Goal: Task Accomplishment & Management: Use online tool/utility

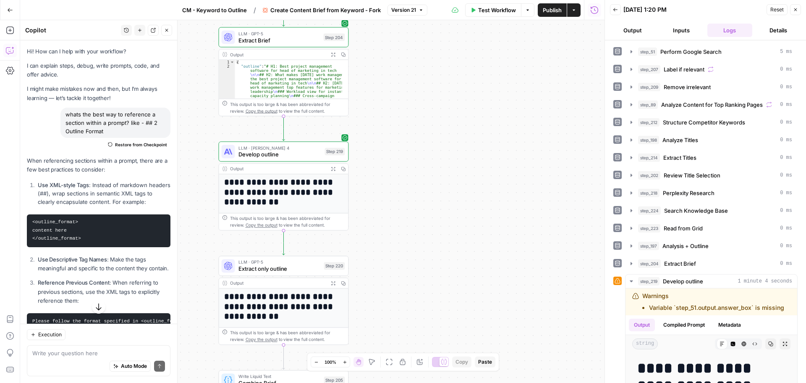
scroll to position [1982, 0]
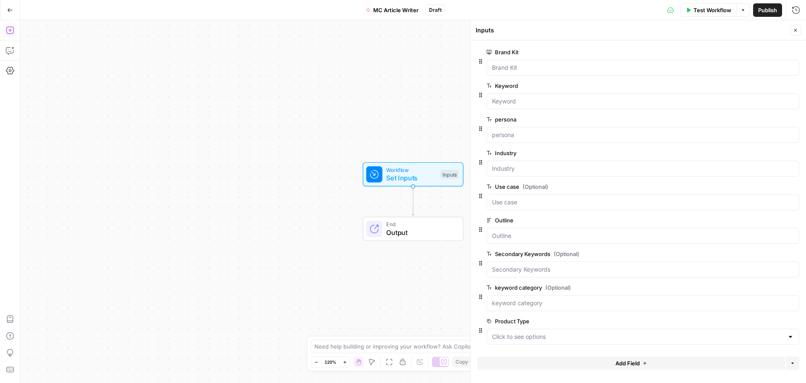
click at [10, 34] on icon "button" at bounding box center [10, 30] width 8 height 8
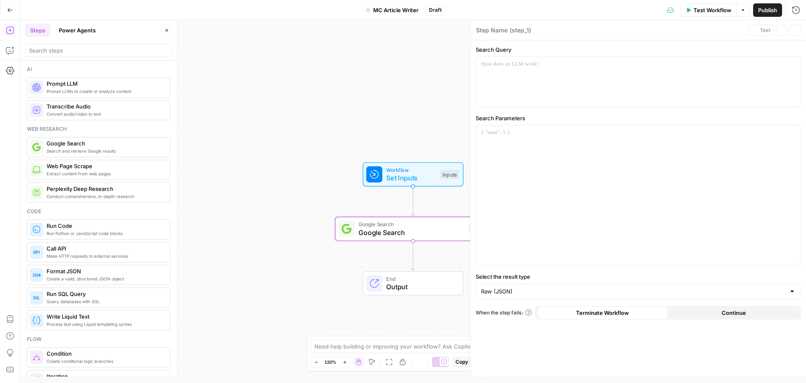
type textarea "Google Search"
click at [511, 127] on div at bounding box center [638, 195] width 325 height 140
click at [506, 73] on div at bounding box center [638, 82] width 325 height 50
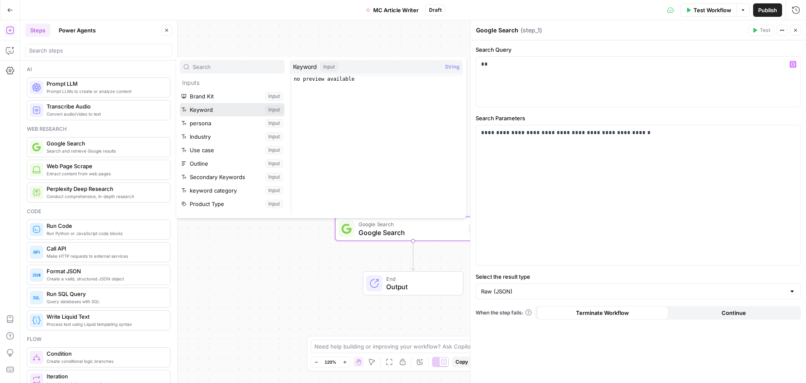
click at [196, 114] on button "Select variable Keyword" at bounding box center [232, 109] width 105 height 13
type input "p"
click at [206, 122] on button "Select variable persona" at bounding box center [232, 122] width 105 height 13
click at [217, 138] on button "Select variable Industry" at bounding box center [232, 136] width 105 height 13
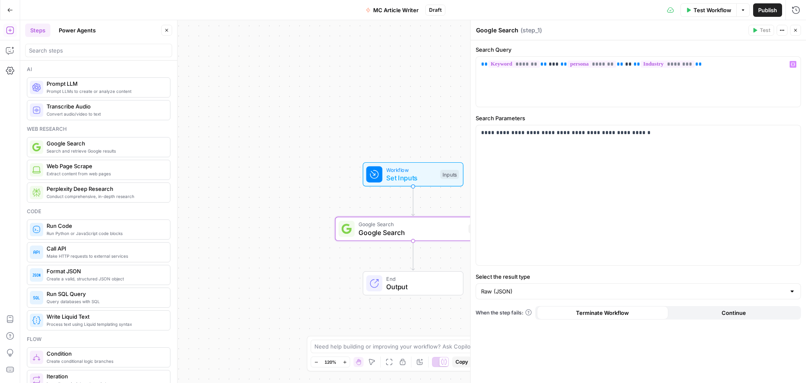
click at [363, 105] on div "Workflow Set Inputs Inputs Google Search Google Search Step 1 End Output" at bounding box center [413, 201] width 786 height 362
click at [796, 35] on button "Close" at bounding box center [795, 30] width 11 height 11
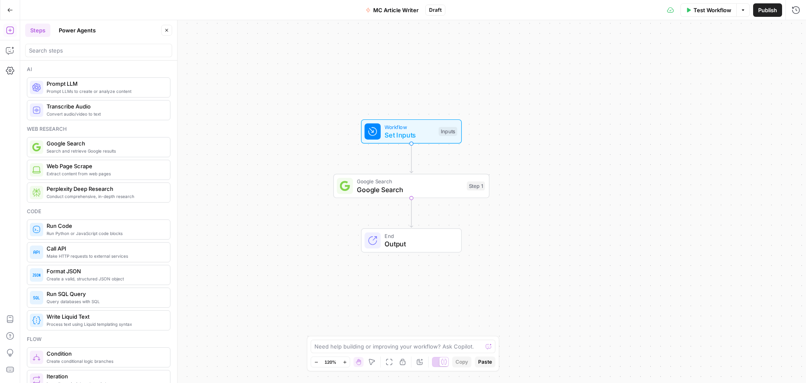
drag, startPoint x: 287, startPoint y: 261, endPoint x: 285, endPoint y: 218, distance: 43.3
click at [285, 218] on div "Workflow Set Inputs Inputs Google Search Google Search Step 1 End Output" at bounding box center [413, 201] width 786 height 362
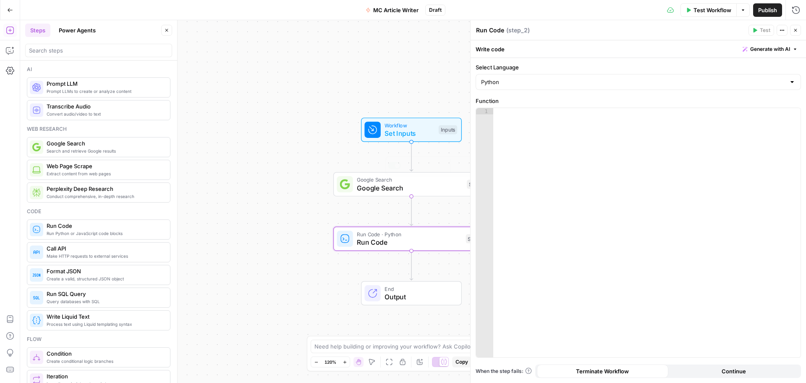
click at [566, 131] on div at bounding box center [646, 239] width 307 height 262
paste textarea "**********"
type textarea "**********"
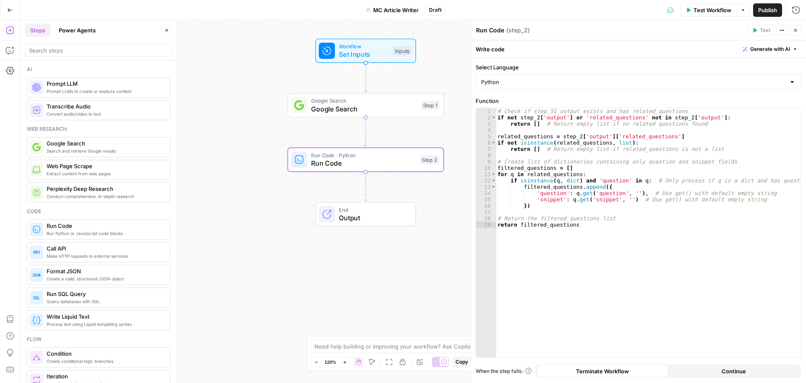
drag, startPoint x: 333, startPoint y: 283, endPoint x: 283, endPoint y: 190, distance: 105.0
click at [283, 190] on div "Workflow Set Inputs Inputs Google Search Google Search Step 1 Run Code · Python…" at bounding box center [413, 201] width 786 height 362
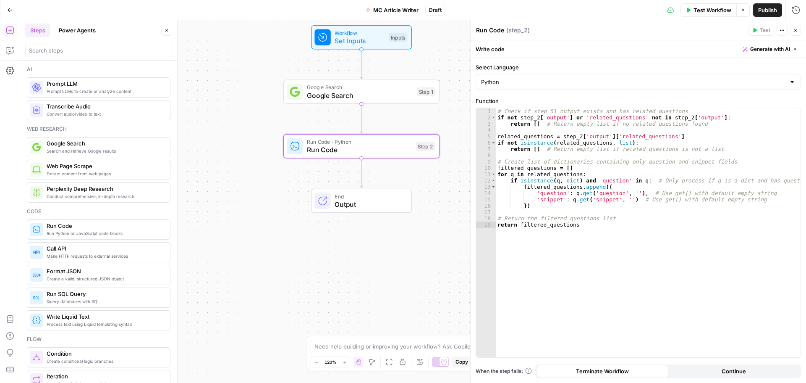
click at [500, 30] on textarea "Run Code" at bounding box center [490, 30] width 28 height 8
type textarea "Fetch SERP "Related Questions""
click at [452, 122] on div "Workflow Set Inputs Inputs Google Search Google Search Step 1 Run Code · Python…" at bounding box center [413, 201] width 786 height 362
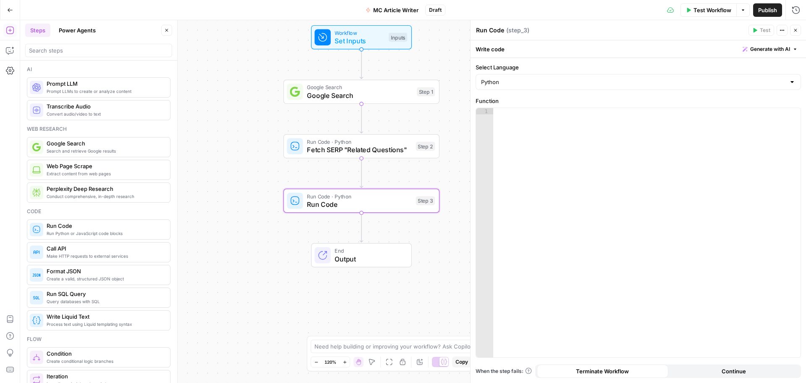
click at [760, 10] on span "Publish" at bounding box center [767, 10] width 19 height 8
click at [493, 29] on textarea "Run Code" at bounding box center [490, 30] width 28 height 8
type textarea "Format Secondary Keywords"
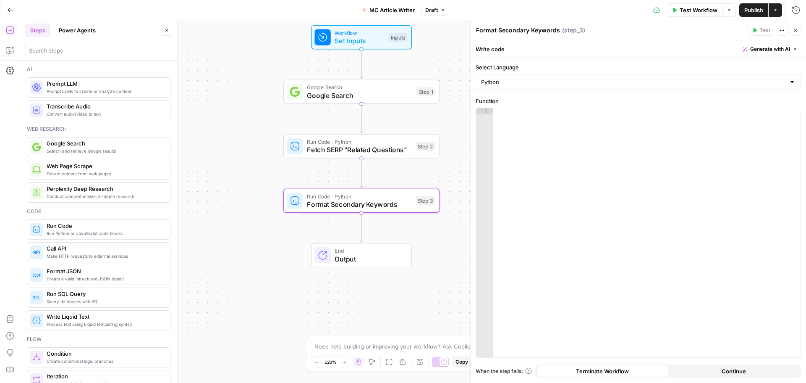
click at [563, 150] on div at bounding box center [646, 239] width 307 height 262
paste textarea "**********"
type textarea "**********"
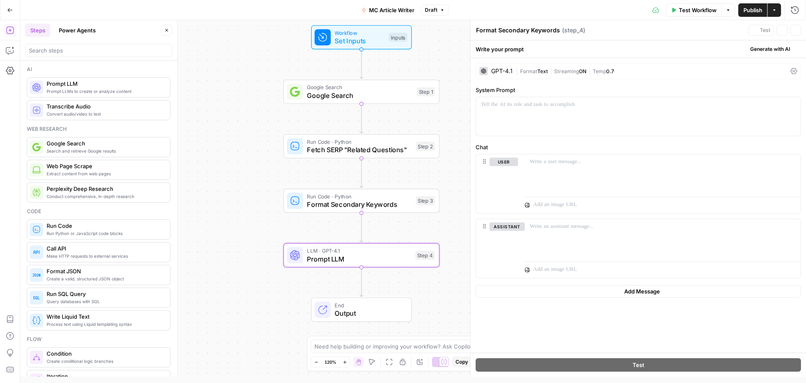
type textarea "Prompt LLM"
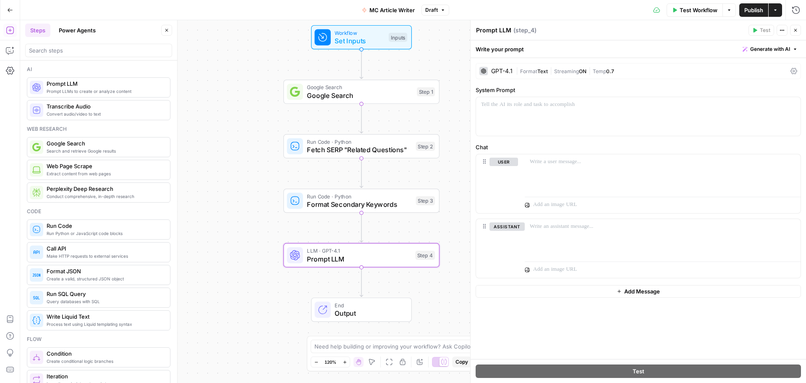
click at [498, 69] on div "GPT-4.1" at bounding box center [501, 71] width 21 height 6
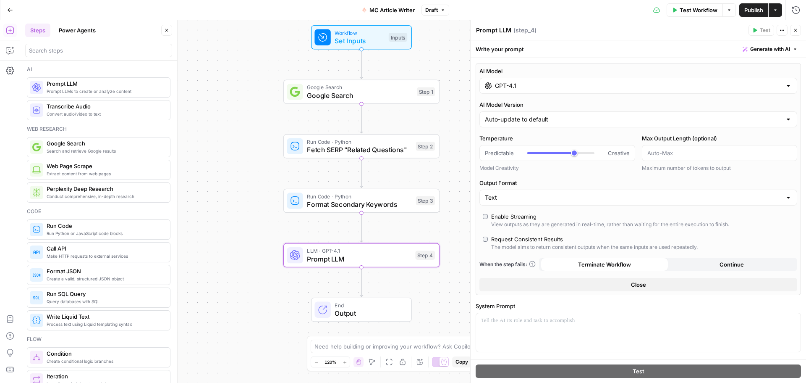
click at [506, 90] on div "GPT-4.1" at bounding box center [639, 86] width 318 height 16
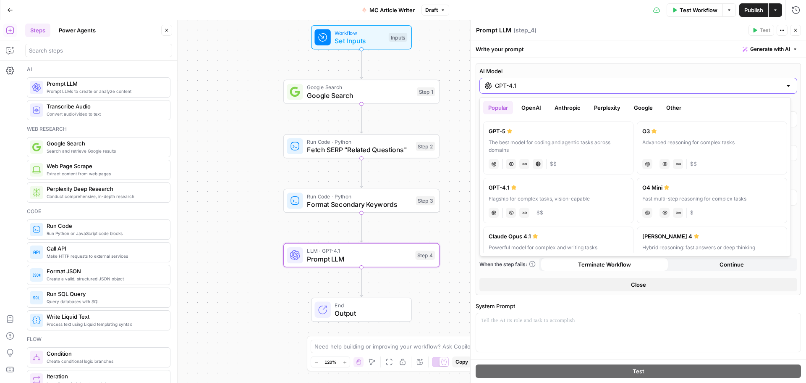
click at [650, 88] on input "GPT-4.1" at bounding box center [638, 85] width 287 height 8
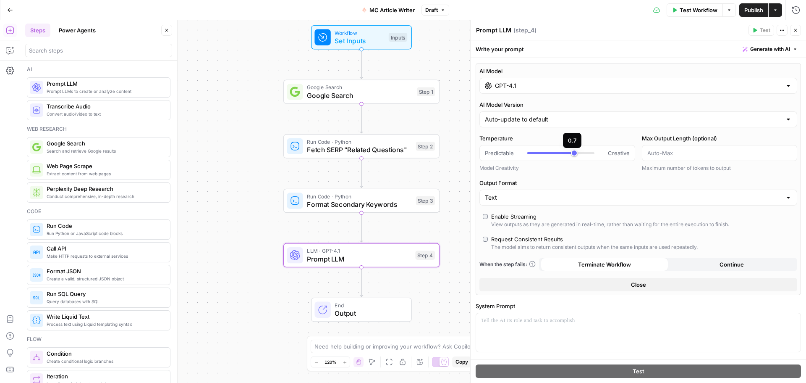
type input "*"
drag, startPoint x: 573, startPoint y: 149, endPoint x: 500, endPoint y: 157, distance: 73.0
click at [501, 157] on div "Predictable Creative" at bounding box center [558, 153] width 156 height 16
click at [535, 166] on div "Model Creativity" at bounding box center [558, 168] width 156 height 8
click at [531, 200] on input "Output Format" at bounding box center [633, 197] width 297 height 8
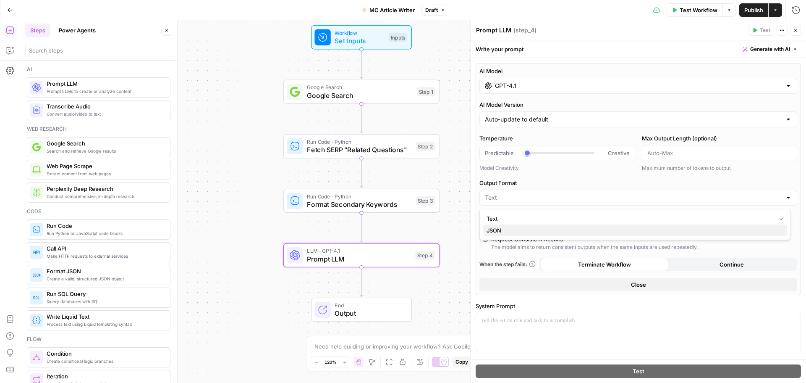
click at [502, 232] on span "JSON" at bounding box center [634, 230] width 294 height 8
type input "JSON"
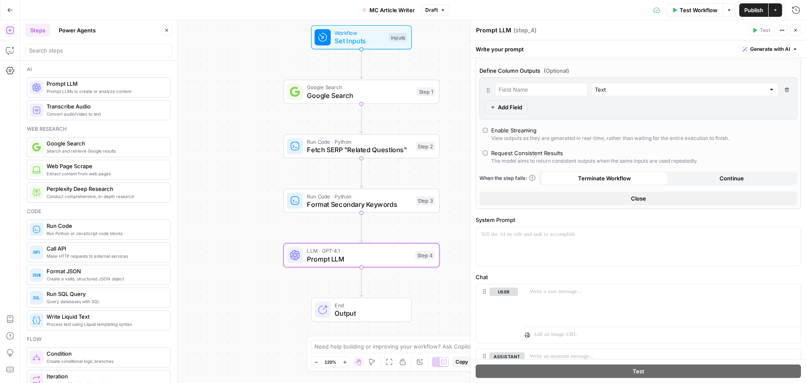
scroll to position [168, 0]
click at [548, 248] on div at bounding box center [638, 245] width 325 height 39
click at [515, 233] on p at bounding box center [638, 234] width 315 height 8
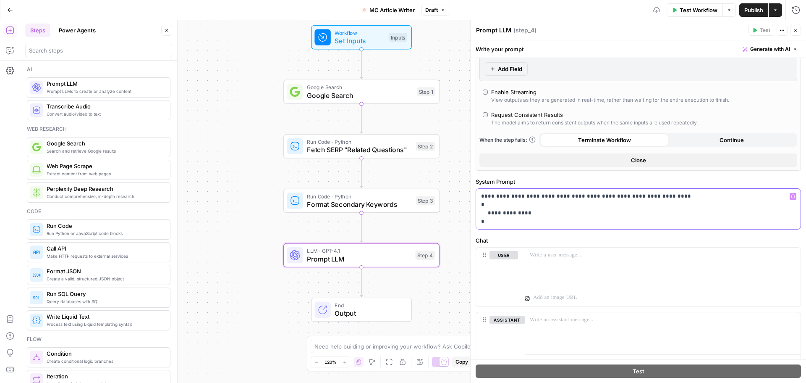
scroll to position [188, 0]
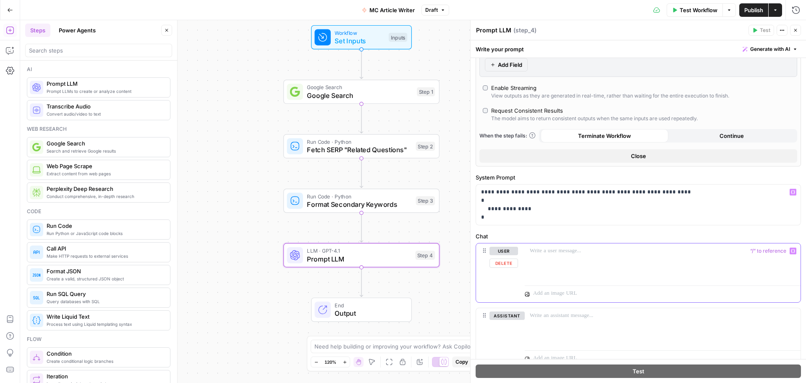
click at [562, 255] on div at bounding box center [663, 262] width 276 height 39
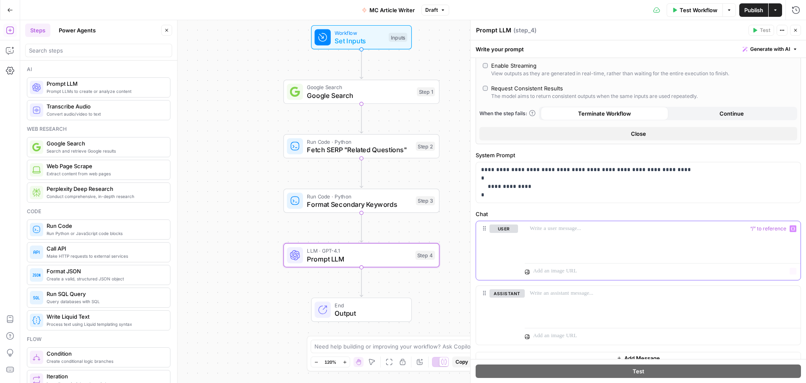
scroll to position [221, 0]
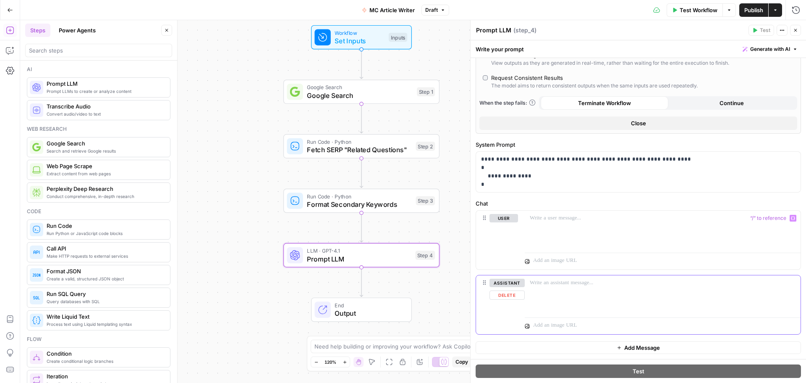
click at [504, 294] on button "Delete" at bounding box center [507, 294] width 35 height 9
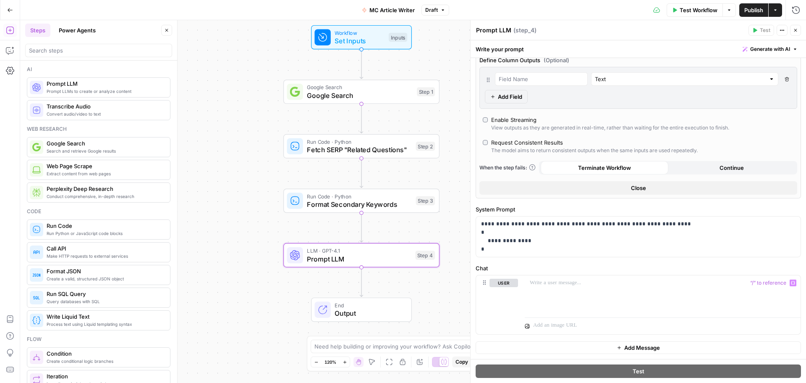
scroll to position [156, 0]
click at [545, 282] on p at bounding box center [663, 282] width 266 height 8
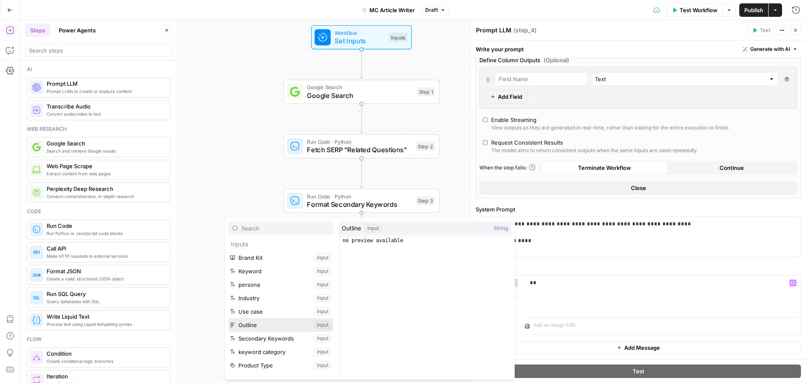
click at [240, 320] on button "Select variable Outline" at bounding box center [280, 324] width 105 height 13
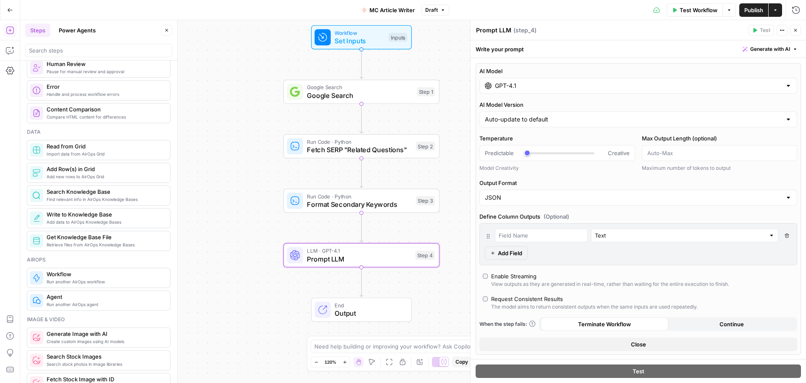
scroll to position [336, 0]
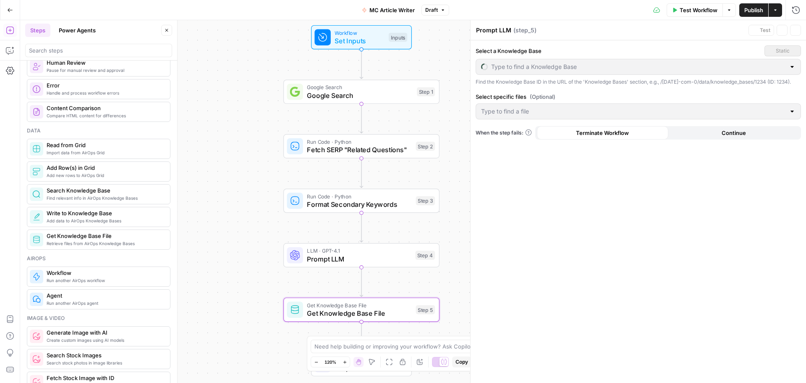
type textarea "Get Knowledge Base File"
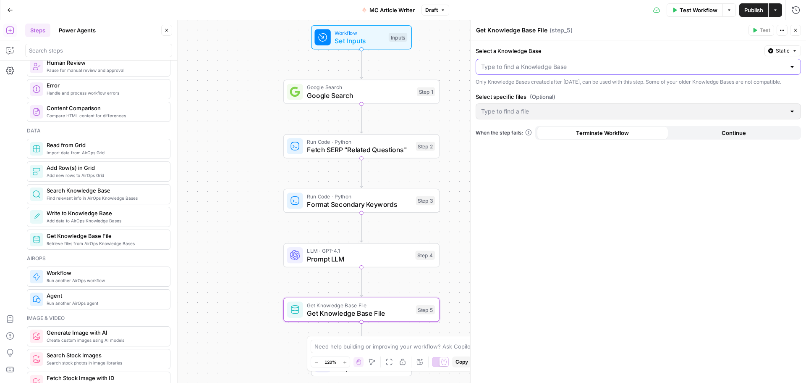
click at [572, 66] on input "Select a Knowledge Base" at bounding box center [633, 67] width 304 height 8
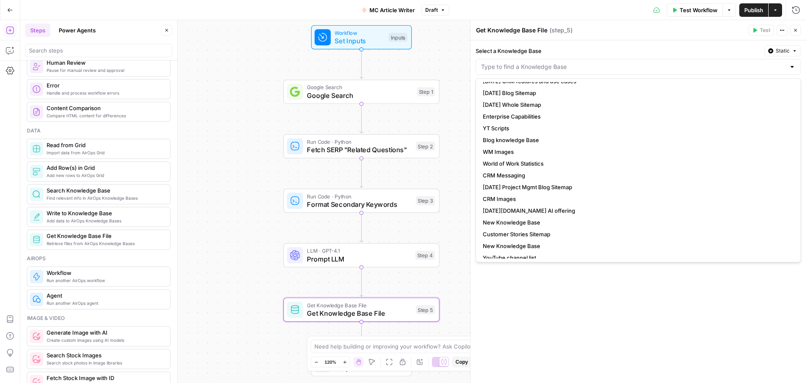
scroll to position [59, 0]
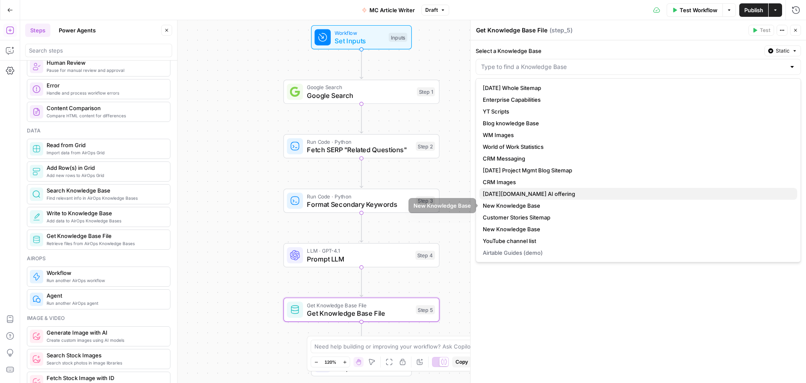
click at [548, 196] on span "[DATE][DOMAIN_NAME] AI offering" at bounding box center [637, 193] width 308 height 8
type input "[DATE][DOMAIN_NAME] AI offering"
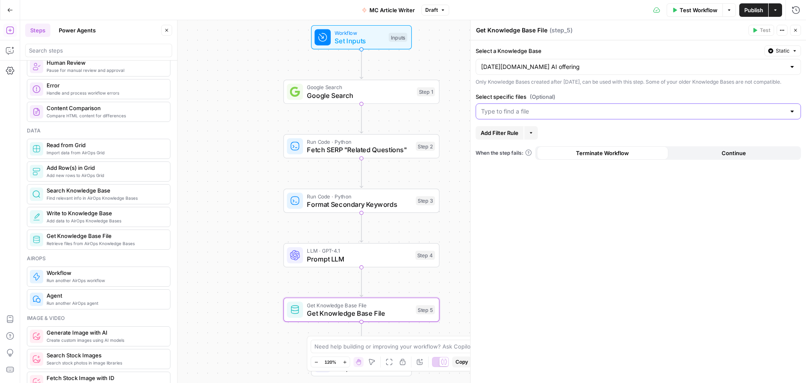
click at [542, 115] on input "Select specific files (Optional)" at bounding box center [633, 111] width 304 height 8
click at [535, 136] on span "GPT [DATE] AI messaging.pdf" at bounding box center [637, 140] width 308 height 8
click at [564, 201] on div "Select a Knowledge Base Static monday.com AI offering Only Knowledge Bases crea…" at bounding box center [639, 211] width 336 height 342
click at [750, 10] on span "Publish" at bounding box center [754, 10] width 19 height 8
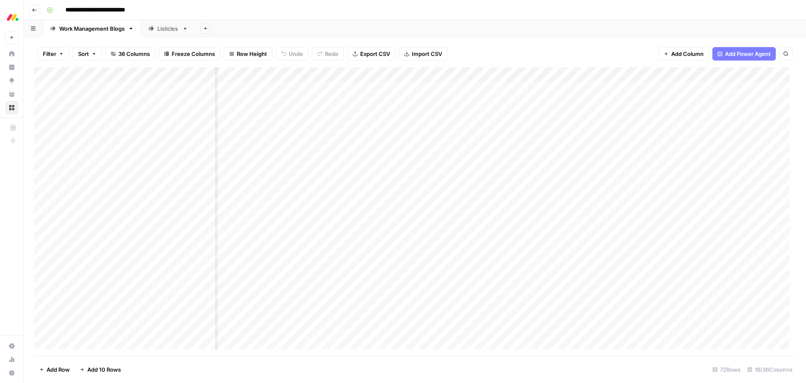
scroll to position [0, 382]
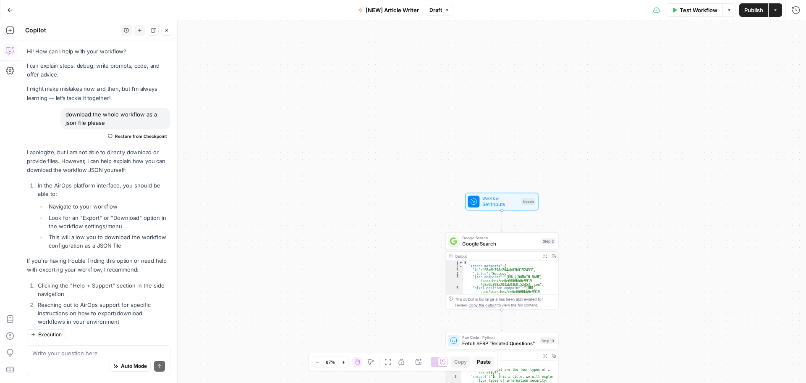
scroll to position [279, 0]
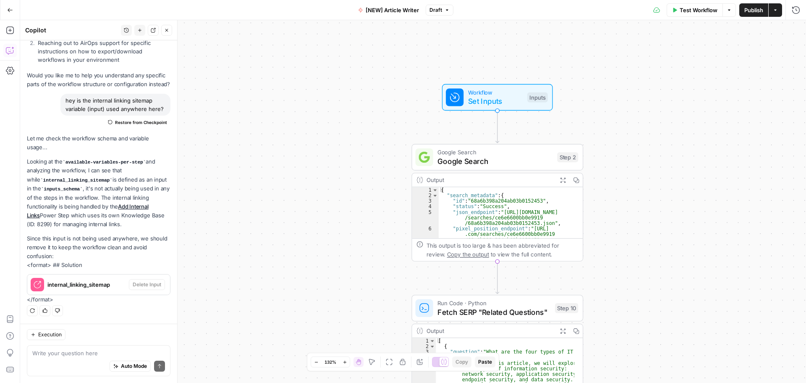
click at [501, 159] on span "Google Search" at bounding box center [495, 160] width 115 height 11
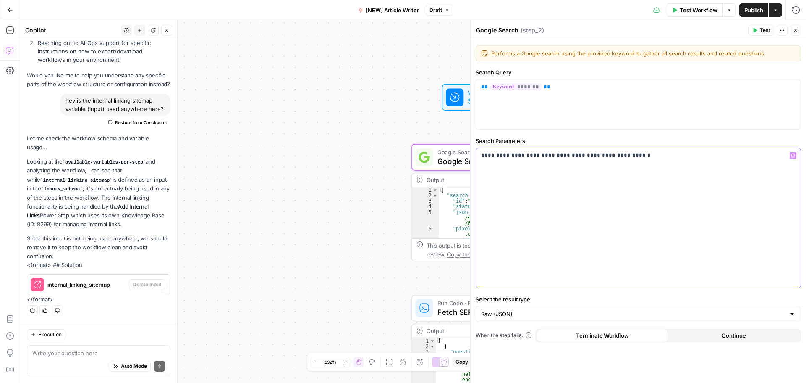
click at [509, 156] on p "**********" at bounding box center [638, 155] width 315 height 8
copy p "**********"
click at [795, 29] on icon "button" at bounding box center [795, 30] width 5 height 5
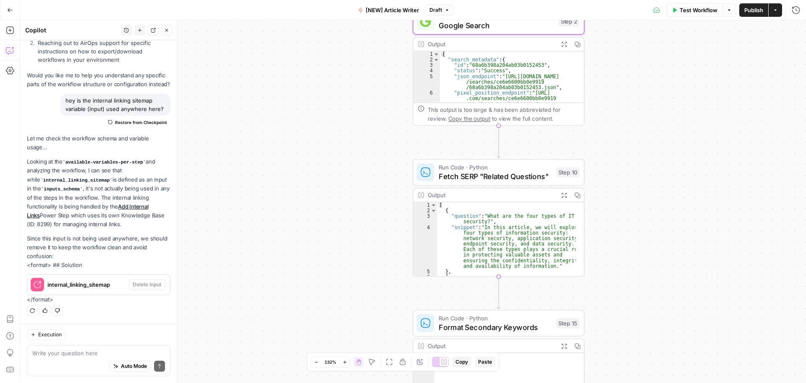
drag, startPoint x: 378, startPoint y: 295, endPoint x: 383, endPoint y: 145, distance: 150.4
click at [383, 145] on div "Workflow Set Inputs Inputs Google Search Google Search Step 2 Output Expand Out…" at bounding box center [413, 201] width 786 height 362
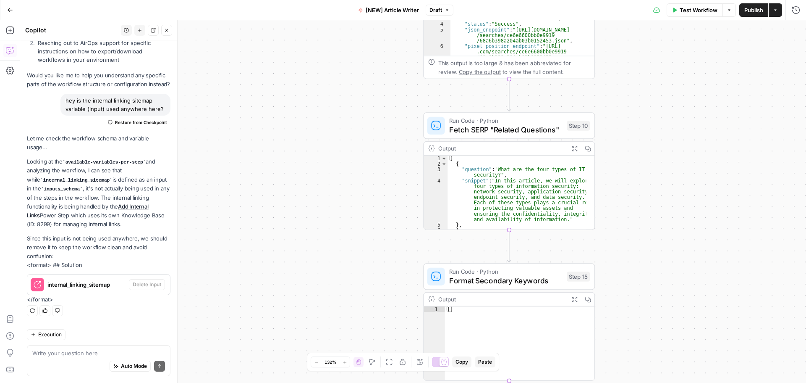
drag, startPoint x: 370, startPoint y: 248, endPoint x: 378, endPoint y: 217, distance: 32.5
click at [378, 217] on div "Workflow Set Inputs Inputs Google Search Google Search Step 2 Output Expand Out…" at bounding box center [413, 201] width 786 height 362
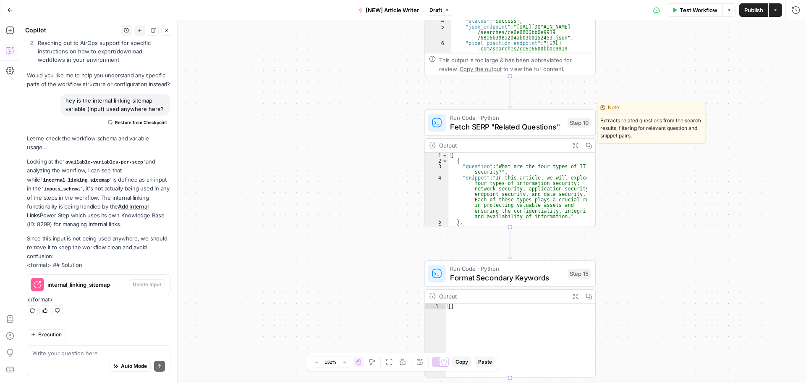
click at [509, 127] on span "Fetch SERP "Related Questions"" at bounding box center [506, 126] width 113 height 11
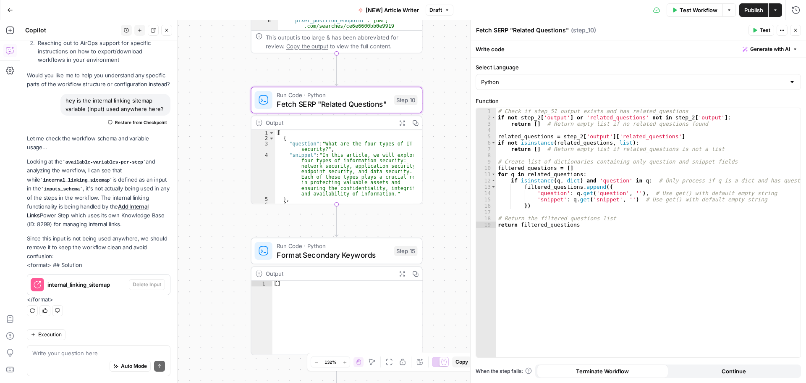
drag, startPoint x: 385, startPoint y: 170, endPoint x: 212, endPoint y: 148, distance: 174.8
click at [212, 148] on div "Workflow Set Inputs Inputs Google Search Google Search Step 2 Output Expand Out…" at bounding box center [413, 201] width 786 height 362
click at [558, 131] on div "# Check if step_51 output exists and has related_questions if not step_2 [ 'out…" at bounding box center [648, 239] width 304 height 262
type textarea "**********"
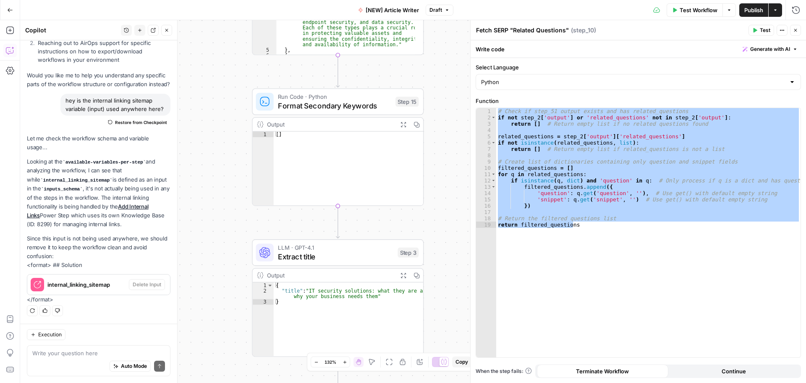
drag, startPoint x: 446, startPoint y: 230, endPoint x: 447, endPoint y: 129, distance: 100.8
click at [447, 129] on div "Workflow Set Inputs Inputs Google Search Google Search Step 2 Output Expand Out…" at bounding box center [413, 201] width 786 height 362
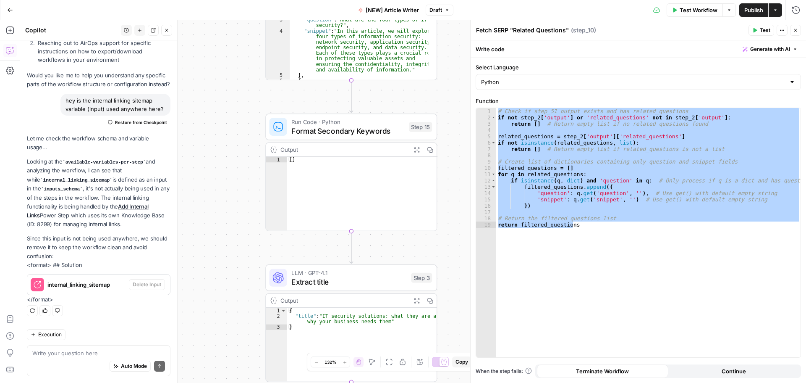
drag, startPoint x: 230, startPoint y: 88, endPoint x: 243, endPoint y: 113, distance: 28.6
click at [243, 113] on div "Workflow Set Inputs Inputs Google Search Google Search Step 2 Output Expand Out…" at bounding box center [413, 201] width 786 height 362
click at [621, 131] on div "# Check if step_51 output exists and has related_questions if not step_2 [ 'out…" at bounding box center [648, 232] width 304 height 249
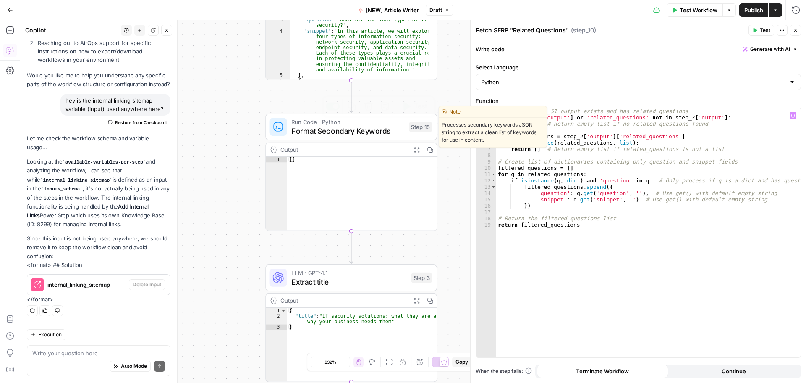
click at [357, 134] on span "Format Secondary Keywords" at bounding box center [347, 130] width 113 height 11
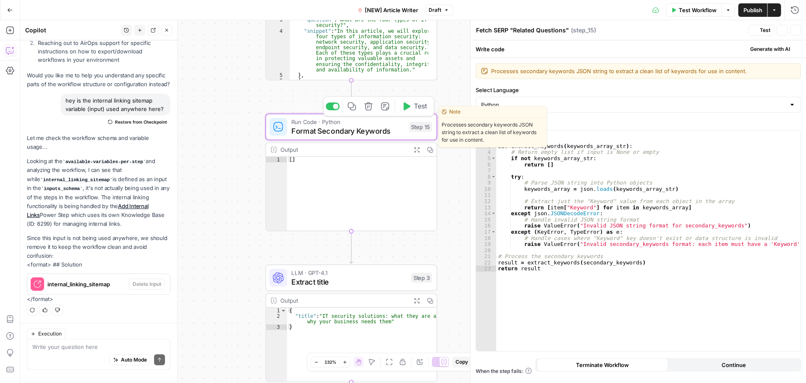
type textarea "Format Secondary Keywords"
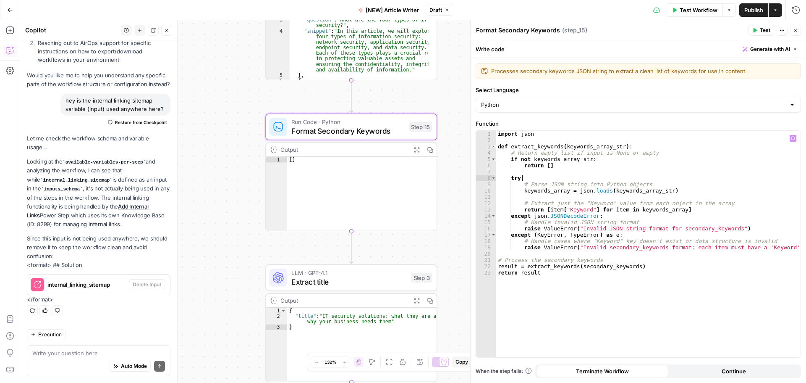
click at [577, 176] on div "import json def extract_keywords ( keywords_array_str ) : # Return empty list i…" at bounding box center [648, 250] width 304 height 239
type textarea "**********"
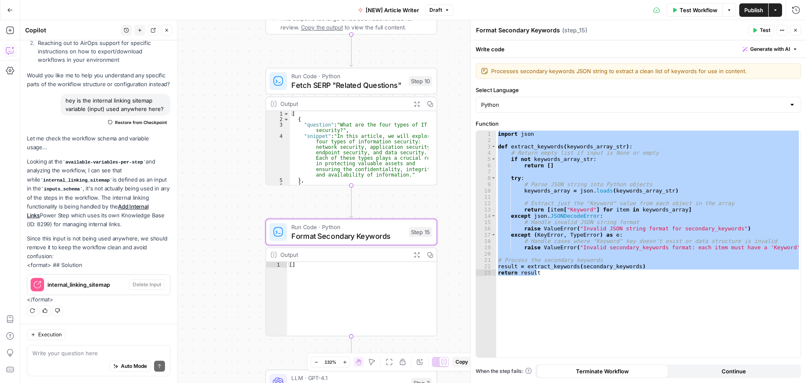
click at [341, 81] on span "Fetch SERP "Related Questions"" at bounding box center [347, 84] width 113 height 11
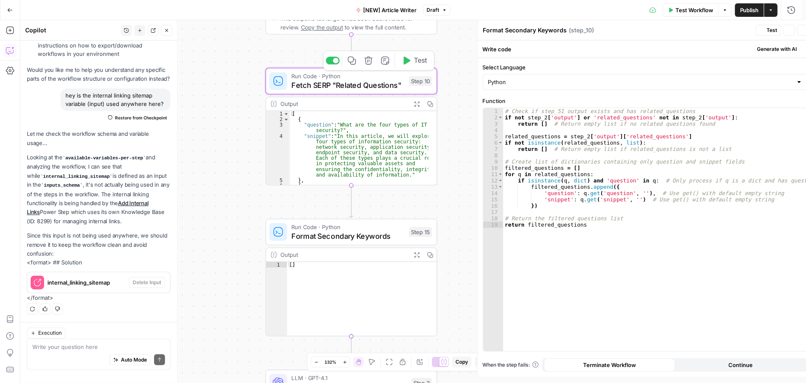
type textarea "Fetch SERP "Related Questions""
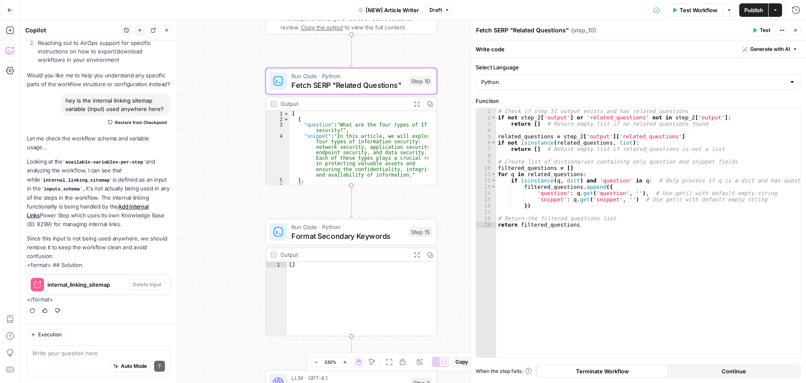
click at [739, 375] on button "Continue" at bounding box center [733, 370] width 131 height 13
click at [616, 372] on span "Terminate Workflow" at bounding box center [602, 371] width 53 height 8
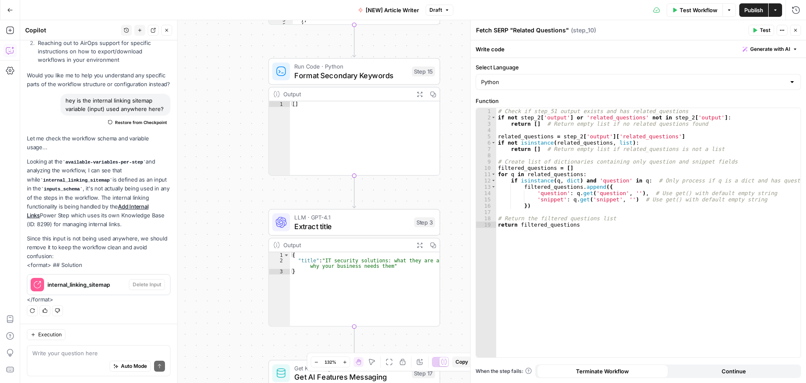
drag, startPoint x: 236, startPoint y: 274, endPoint x: 239, endPoint y: 113, distance: 160.4
click at [239, 113] on div "Workflow Set Inputs Inputs Google Search Google Search Step 2 Output Expand Out…" at bounding box center [413, 201] width 786 height 362
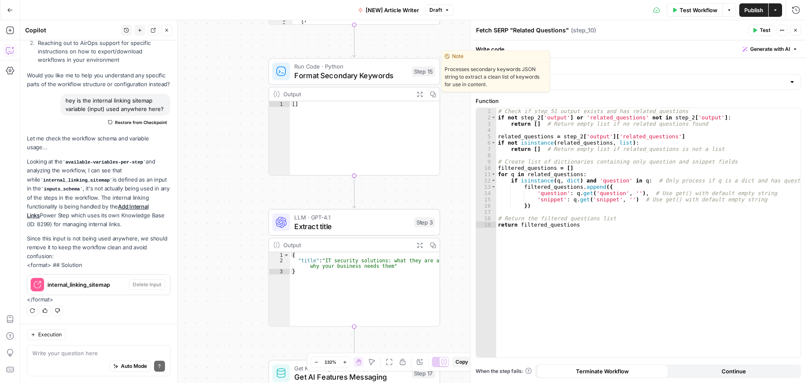
click at [331, 71] on span "Format Secondary Keywords" at bounding box center [350, 75] width 113 height 11
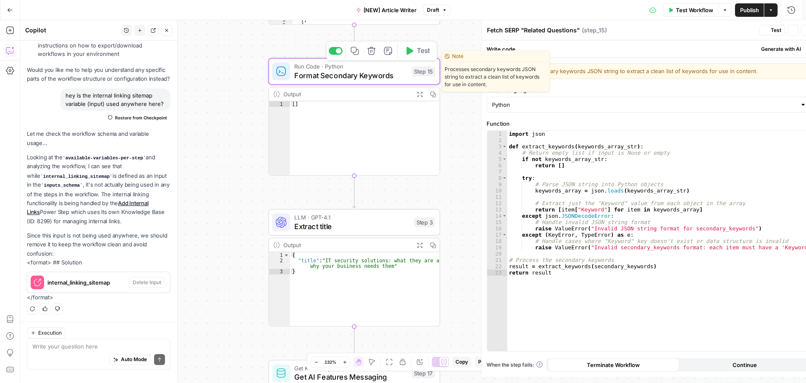
type textarea "Format Secondary Keywords"
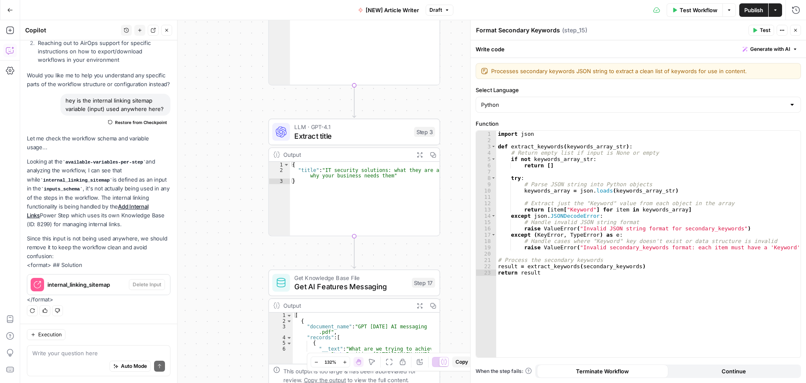
drag, startPoint x: 231, startPoint y: 265, endPoint x: 231, endPoint y: 175, distance: 90.3
click at [231, 175] on div "Workflow Set Inputs Inputs Google Search Google Search Step 2 Output Expand Out…" at bounding box center [413, 201] width 786 height 362
click at [367, 131] on span "Extract title" at bounding box center [351, 135] width 115 height 11
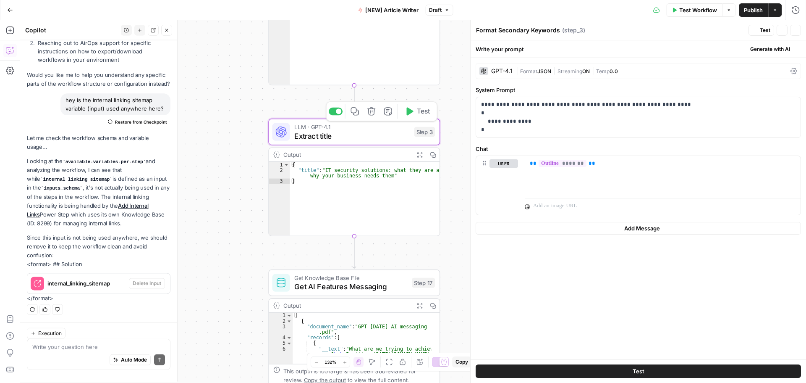
type textarea "Extract title"
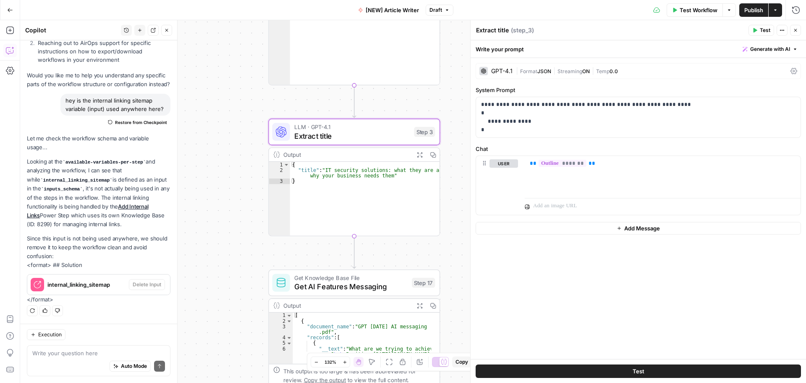
click at [500, 72] on div "GPT-4.1" at bounding box center [501, 71] width 21 height 6
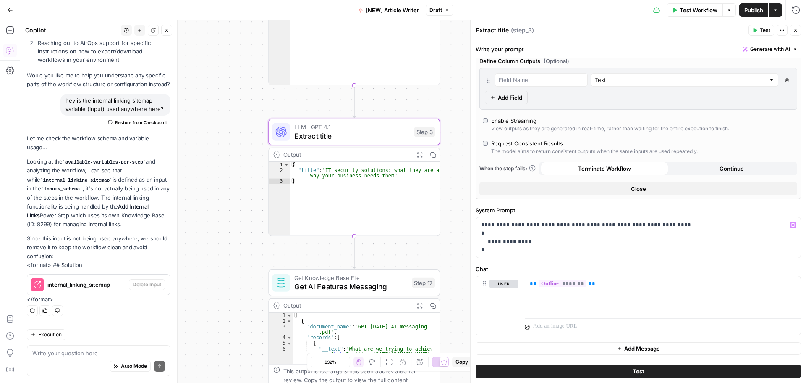
scroll to position [156, 0]
click at [561, 229] on p "**********" at bounding box center [635, 237] width 308 height 34
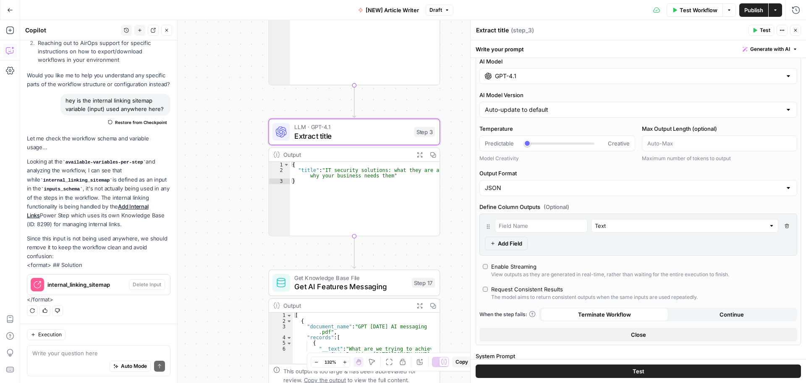
scroll to position [0, 0]
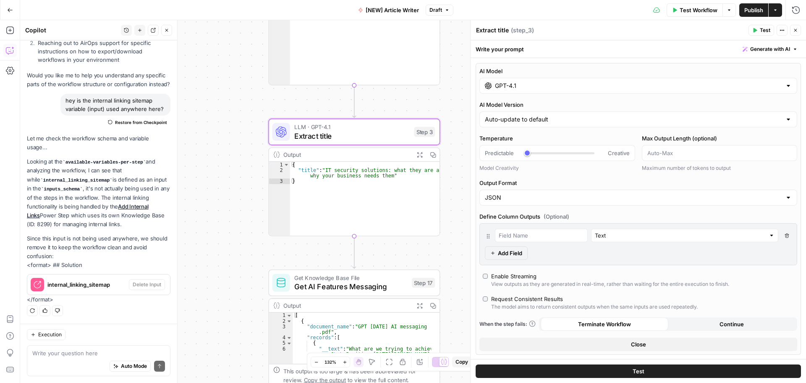
click at [746, 70] on label "AI Model" at bounding box center [639, 71] width 318 height 8
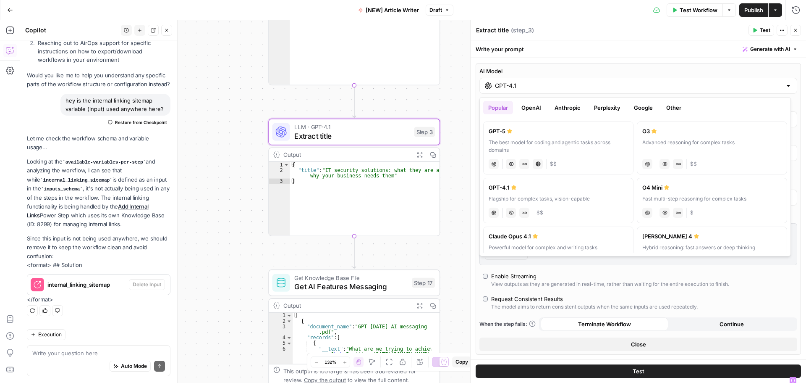
click at [746, 70] on label "AI Model" at bounding box center [639, 71] width 318 height 8
click at [746, 81] on input "GPT-4.1" at bounding box center [638, 85] width 287 height 8
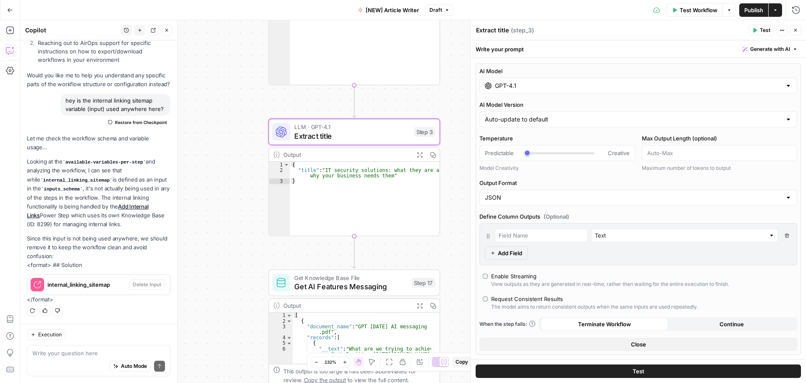
click at [797, 268] on div "**********" at bounding box center [639, 286] width 336 height 457
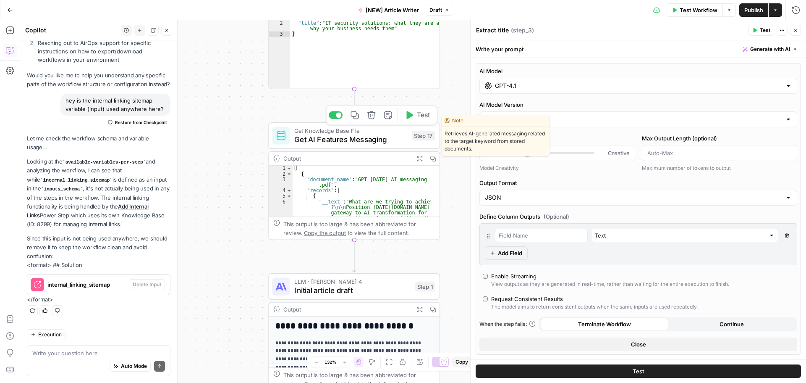
click at [351, 138] on span "Get AI Features Messaging" at bounding box center [350, 139] width 113 height 11
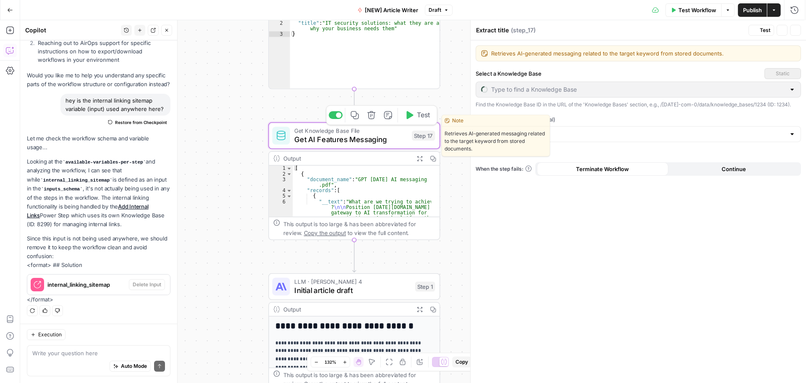
type textarea "Get AI Features Messaging"
type input "[DATE][DOMAIN_NAME] AI offering"
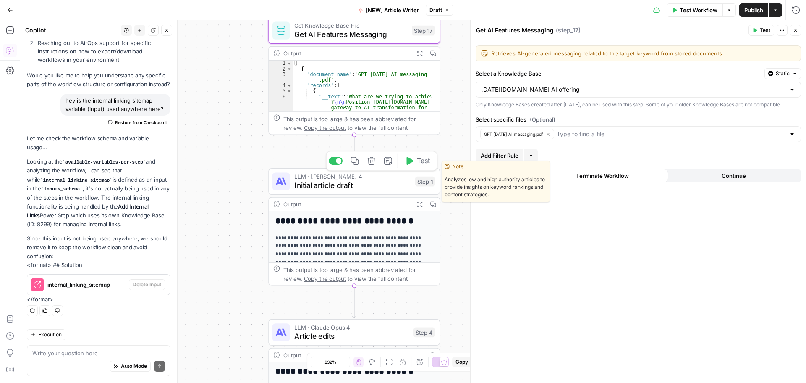
click at [372, 183] on span "Initial article draft" at bounding box center [352, 185] width 116 height 11
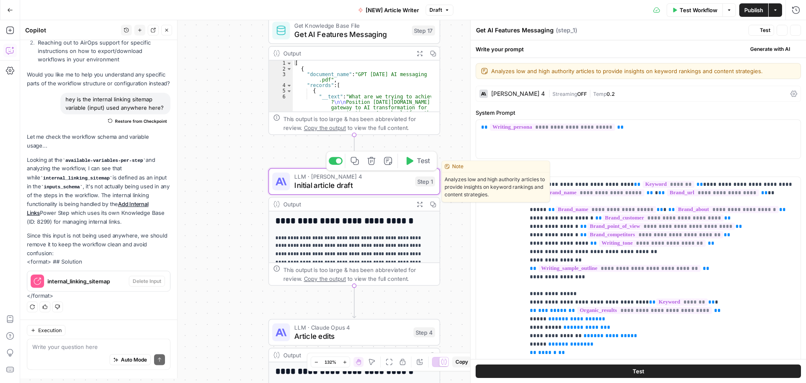
type textarea "Initial article draft"
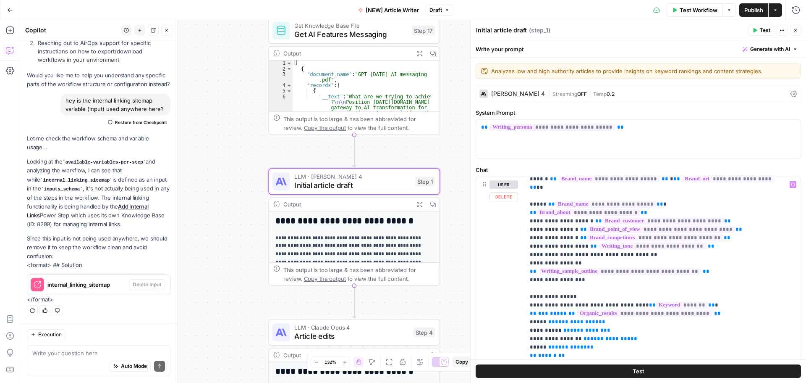
scroll to position [0, 0]
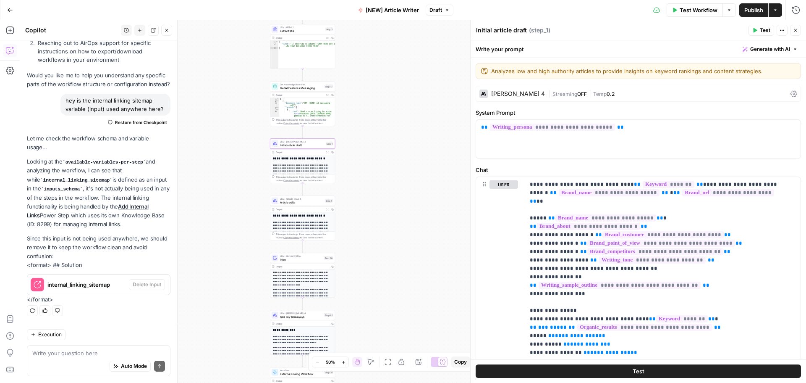
drag, startPoint x: 376, startPoint y: 309, endPoint x: 382, endPoint y: 165, distance: 144.6
click at [382, 169] on div "Workflow Set Inputs Inputs Google Search Google Search Step 2 Output Expand Out…" at bounding box center [413, 201] width 786 height 362
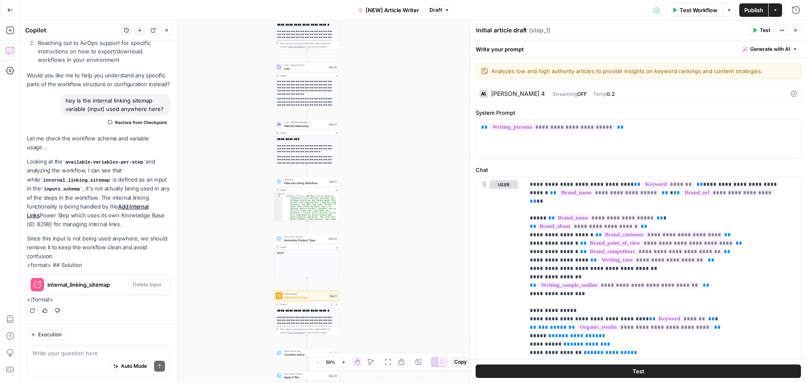
drag, startPoint x: 409, startPoint y: 292, endPoint x: 406, endPoint y: 142, distance: 149.5
click at [407, 132] on div "Workflow Set Inputs Inputs Google Search Google Search Step 2 Output Expand Out…" at bounding box center [413, 201] width 786 height 362
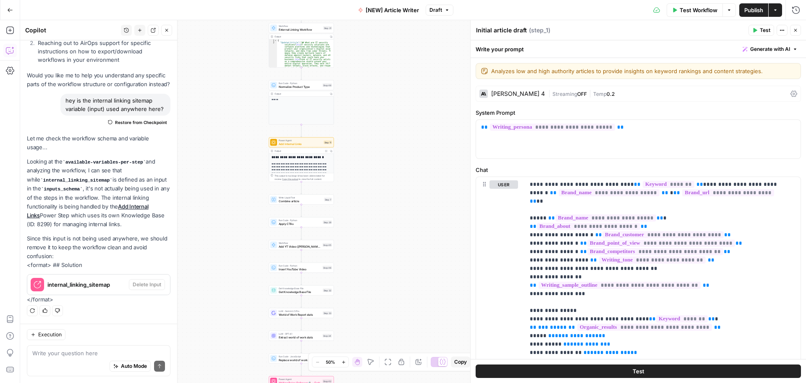
drag, startPoint x: 398, startPoint y: 303, endPoint x: 393, endPoint y: 158, distance: 144.9
click at [393, 159] on div "Workflow Set Inputs Inputs Google Search Google Search Step 2 Output Expand Out…" at bounding box center [413, 201] width 786 height 362
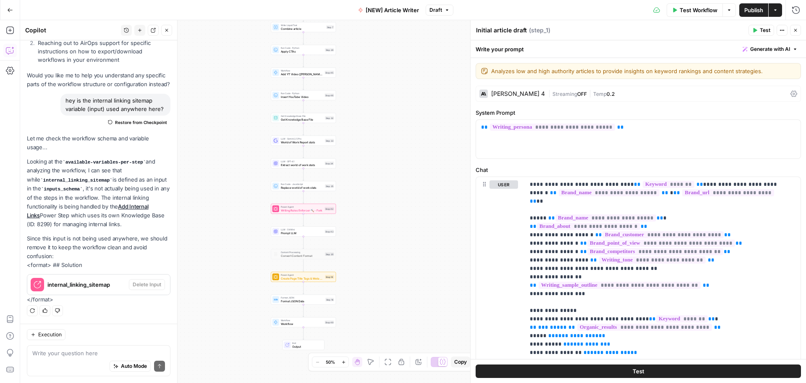
drag, startPoint x: 393, startPoint y: 279, endPoint x: 393, endPoint y: 138, distance: 141.1
click at [395, 129] on div "Workflow Set Inputs Inputs Google Search Google Search Step 2 Output Expand Out…" at bounding box center [413, 201] width 786 height 362
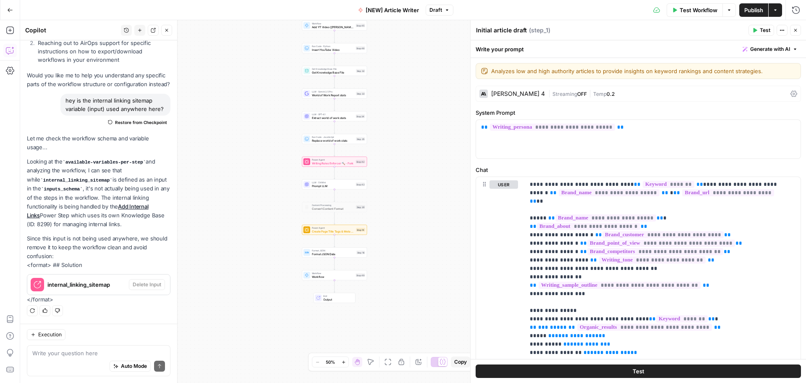
drag, startPoint x: 370, startPoint y: 250, endPoint x: 400, endPoint y: 216, distance: 45.8
click at [400, 216] on div "Workflow Set Inputs Inputs Google Search Google Search Step 2 Output Expand Out…" at bounding box center [413, 201] width 786 height 362
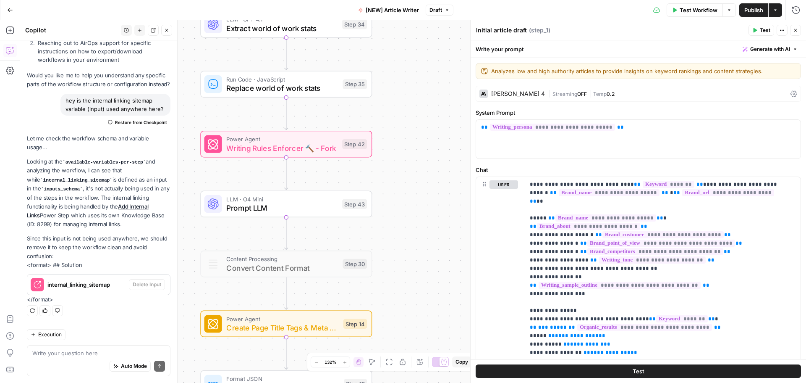
drag, startPoint x: 384, startPoint y: 216, endPoint x: 408, endPoint y: 215, distance: 24.4
click at [406, 215] on div "Workflow Set Inputs Inputs Google Search Google Search Step 2 Output Expand Out…" at bounding box center [413, 201] width 786 height 362
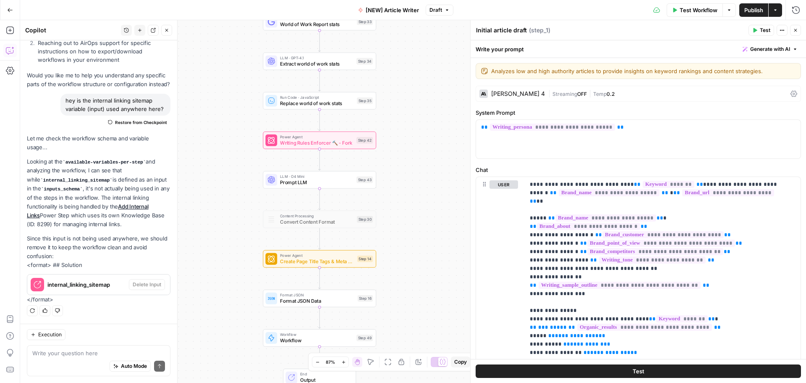
drag, startPoint x: 412, startPoint y: 249, endPoint x: 403, endPoint y: 218, distance: 31.5
click at [403, 218] on div "Workflow Set Inputs Inputs Google Search Google Search Step 2 Output Expand Out…" at bounding box center [413, 201] width 786 height 362
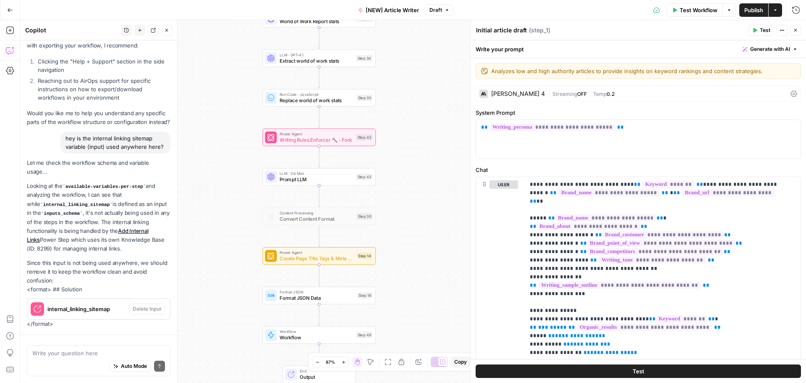
scroll to position [279, 0]
